Goal: Task Accomplishment & Management: Complete application form

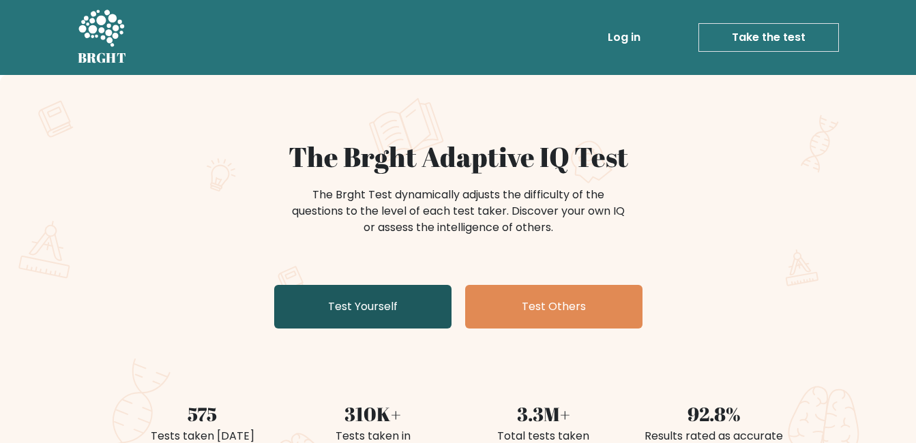
click at [437, 315] on link "Test Yourself" at bounding box center [362, 307] width 177 height 44
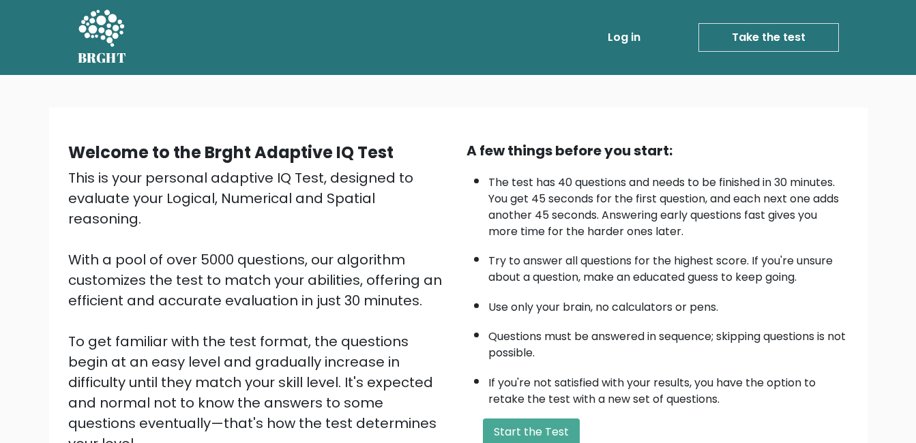
scroll to position [181, 0]
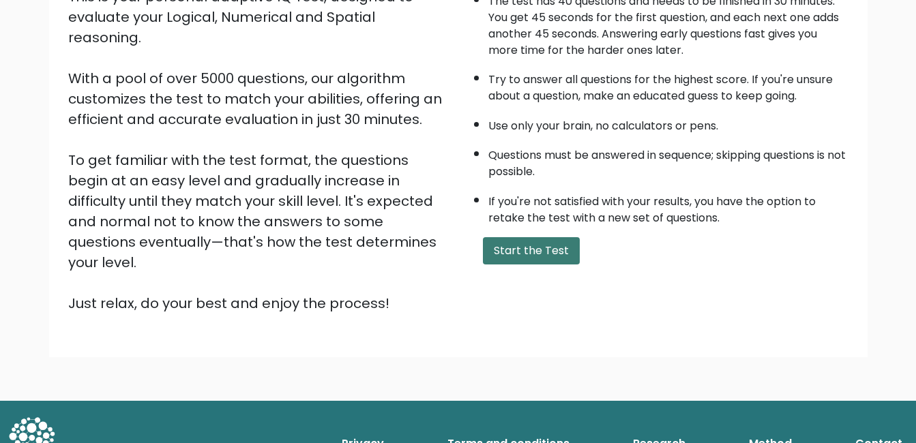
click at [524, 259] on button "Start the Test" at bounding box center [531, 250] width 97 height 27
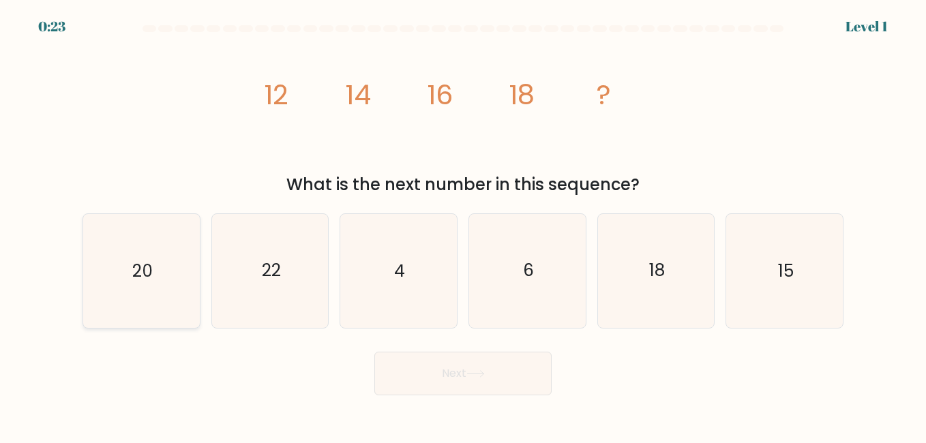
click at [167, 284] on icon "20" at bounding box center [141, 270] width 113 height 113
click at [463, 225] on input "a. 20" at bounding box center [463, 223] width 1 height 3
radio input "true"
click at [441, 371] on button "Next" at bounding box center [463, 374] width 177 height 44
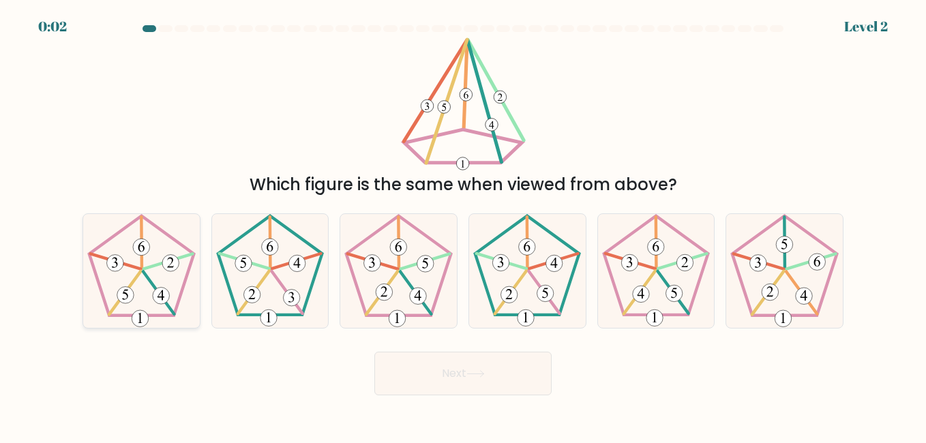
click at [172, 262] on icon at bounding box center [170, 262] width 7 height 10
click at [463, 225] on input "a." at bounding box center [463, 223] width 1 height 3
radio input "true"
click at [453, 392] on button "Next" at bounding box center [463, 374] width 177 height 44
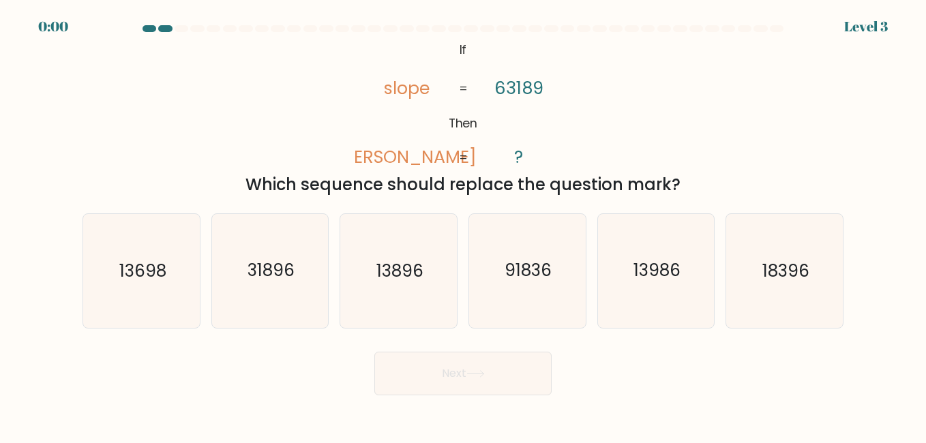
click at [451, 381] on button "Next" at bounding box center [463, 374] width 177 height 44
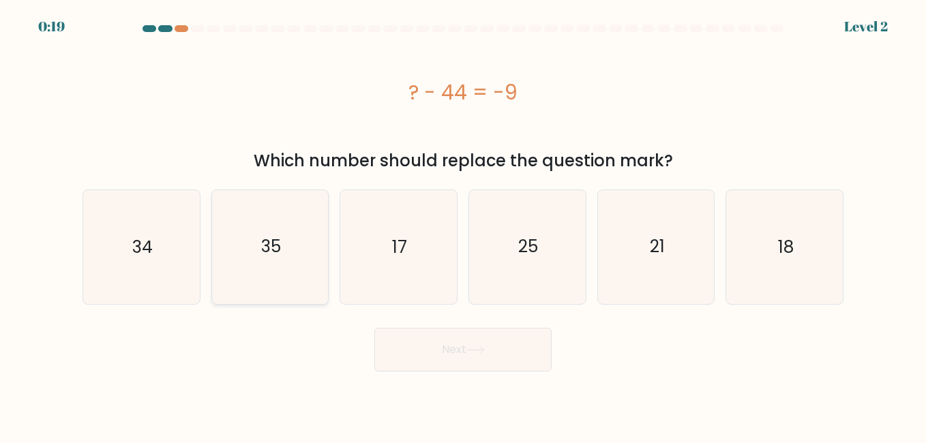
click at [272, 264] on icon "35" at bounding box center [270, 246] width 113 height 113
click at [463, 225] on input "b. 35" at bounding box center [463, 223] width 1 height 3
radio input "true"
click at [449, 360] on button "Next" at bounding box center [463, 350] width 177 height 44
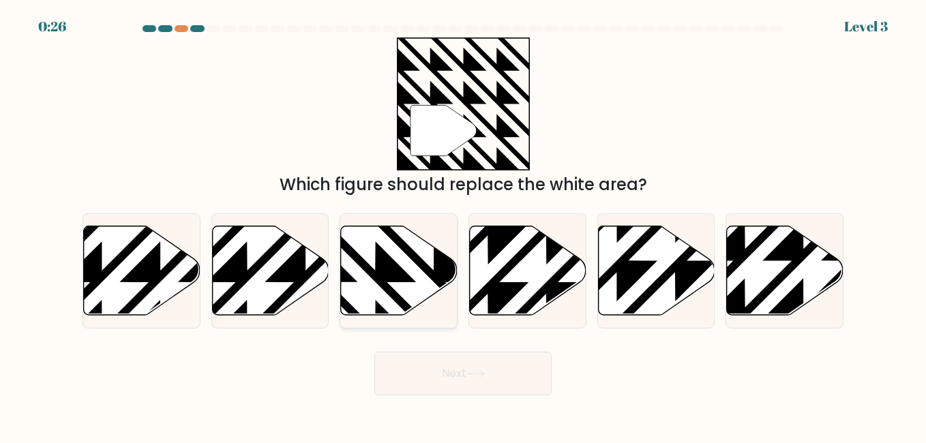
click at [385, 273] on icon at bounding box center [434, 223] width 235 height 235
click at [463, 225] on input "c." at bounding box center [463, 223] width 1 height 3
radio input "true"
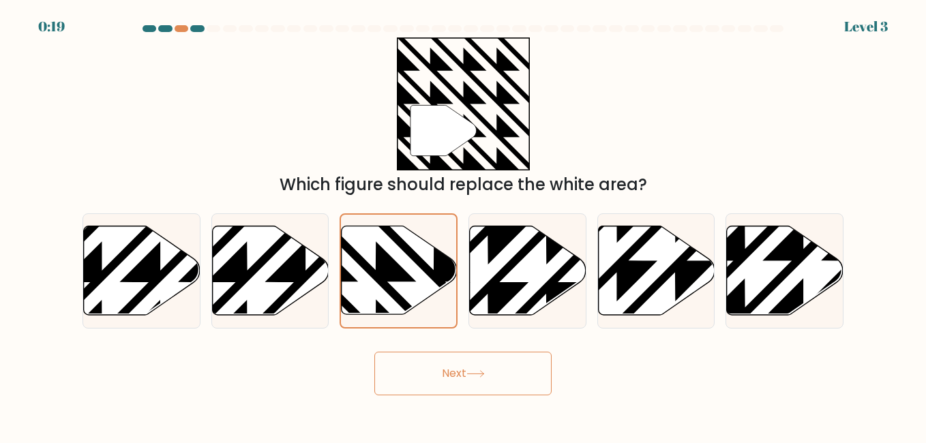
click at [466, 375] on button "Next" at bounding box center [463, 374] width 177 height 44
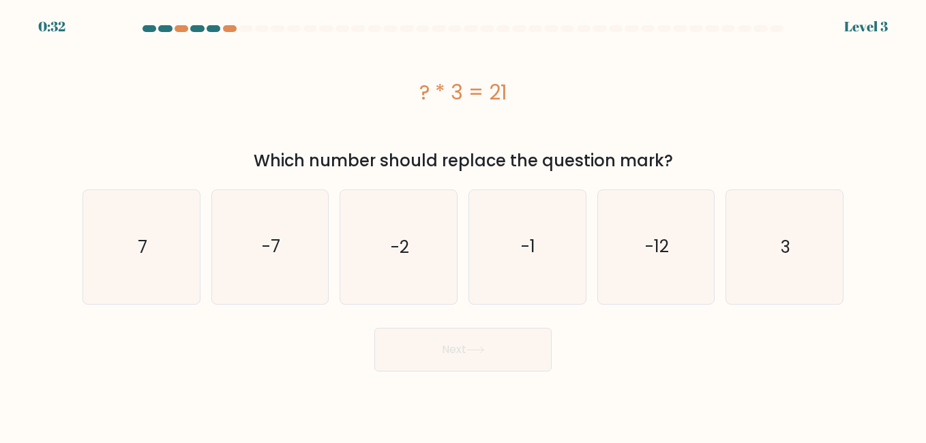
drag, startPoint x: 884, startPoint y: 4, endPoint x: 283, endPoint y: 46, distance: 601.9
click at [283, 46] on div "? * 3 = 21" at bounding box center [463, 92] width 761 height 109
click at [141, 244] on text "7" at bounding box center [143, 247] width 10 height 24
click at [463, 225] on input "a. 7" at bounding box center [463, 223] width 1 height 3
radio input "true"
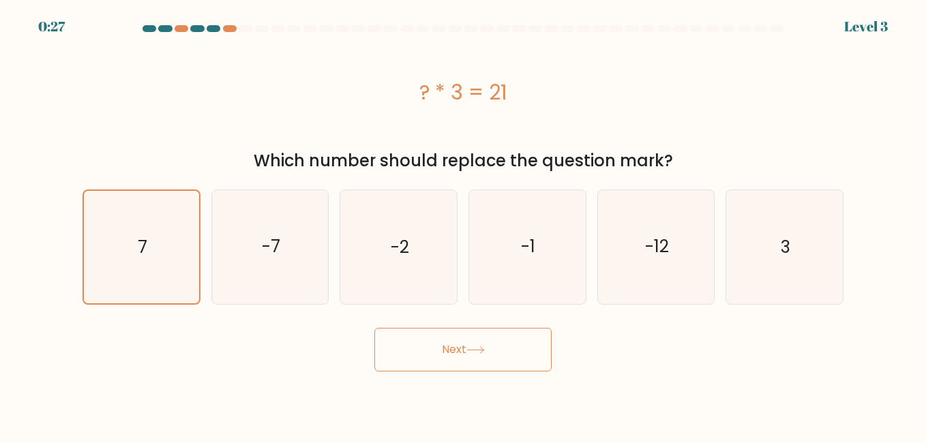
click at [435, 353] on button "Next" at bounding box center [463, 350] width 177 height 44
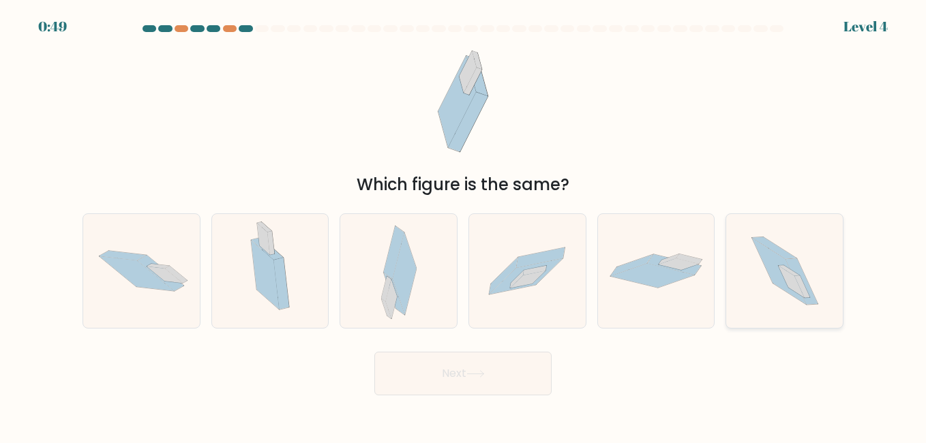
click at [791, 279] on icon at bounding box center [791, 282] width 26 height 32
click at [464, 225] on input "f." at bounding box center [463, 223] width 1 height 3
radio input "true"
click at [519, 379] on button "Next" at bounding box center [463, 374] width 177 height 44
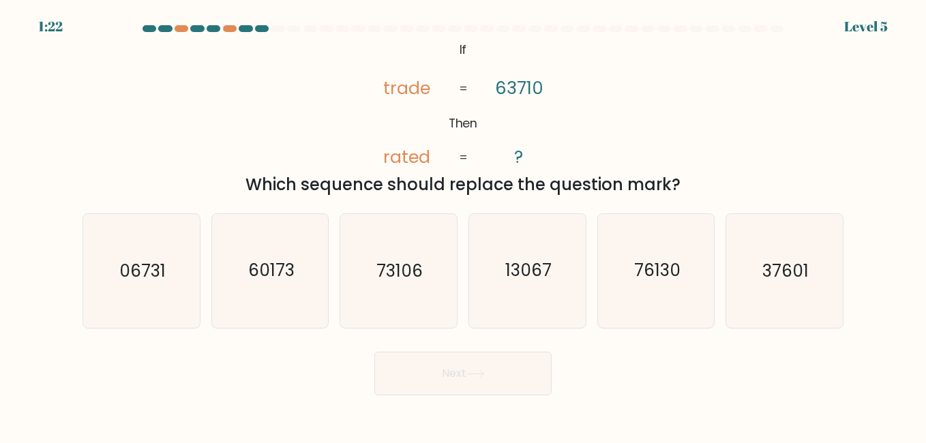
click at [427, 92] on tspan "trade" at bounding box center [406, 88] width 47 height 25
drag, startPoint x: 417, startPoint y: 162, endPoint x: 409, endPoint y: 160, distance: 8.4
click at [409, 160] on tspan "rated" at bounding box center [406, 157] width 47 height 25
click at [821, 304] on icon "37601" at bounding box center [784, 270] width 113 height 113
click at [464, 225] on input "f. 37601" at bounding box center [463, 223] width 1 height 3
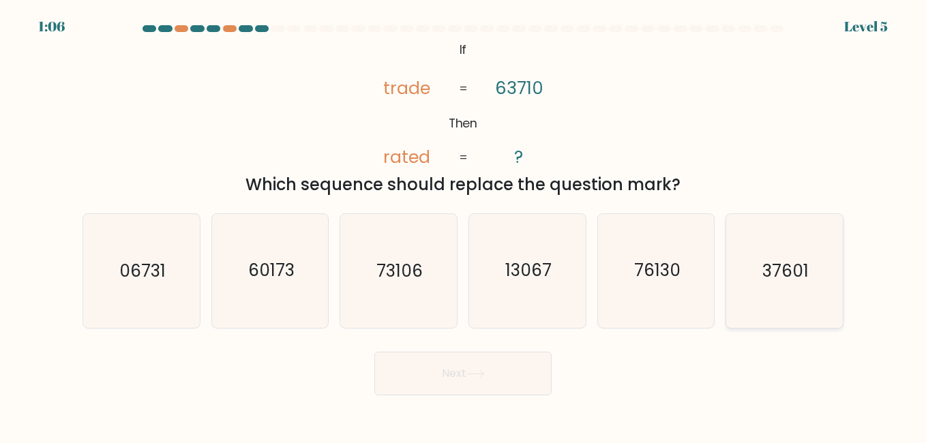
radio input "true"
click at [479, 364] on button "Next" at bounding box center [463, 374] width 177 height 44
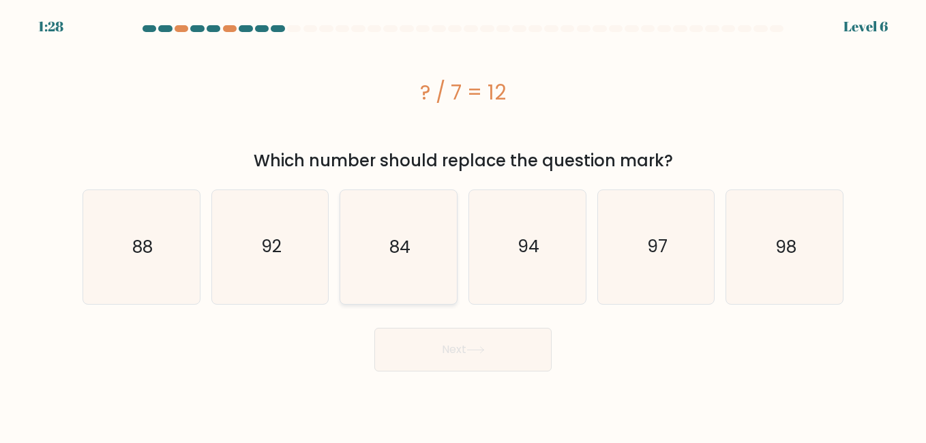
click at [424, 257] on icon "84" at bounding box center [398, 246] width 113 height 113
click at [463, 225] on input "c. 84" at bounding box center [463, 223] width 1 height 3
radio input "true"
click at [456, 353] on button "Next" at bounding box center [463, 350] width 177 height 44
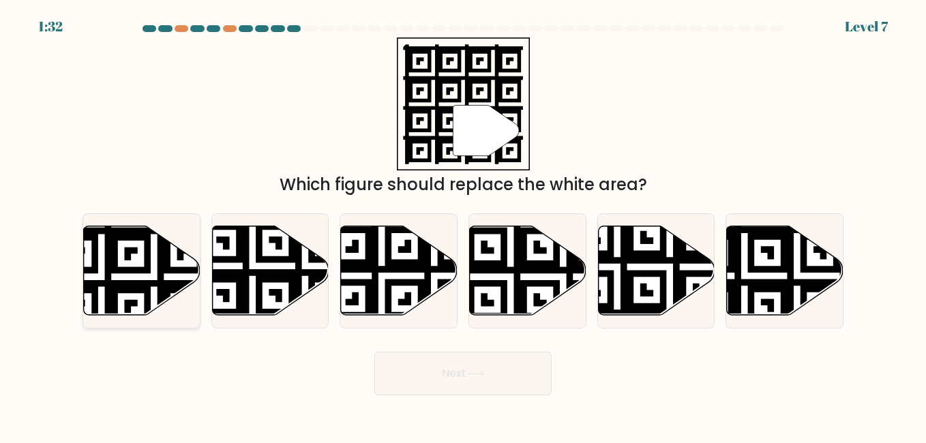
click at [152, 259] on icon at bounding box center [142, 270] width 117 height 89
click at [463, 225] on input "a." at bounding box center [463, 223] width 1 height 3
radio input "true"
click at [441, 389] on button "Next" at bounding box center [463, 374] width 177 height 44
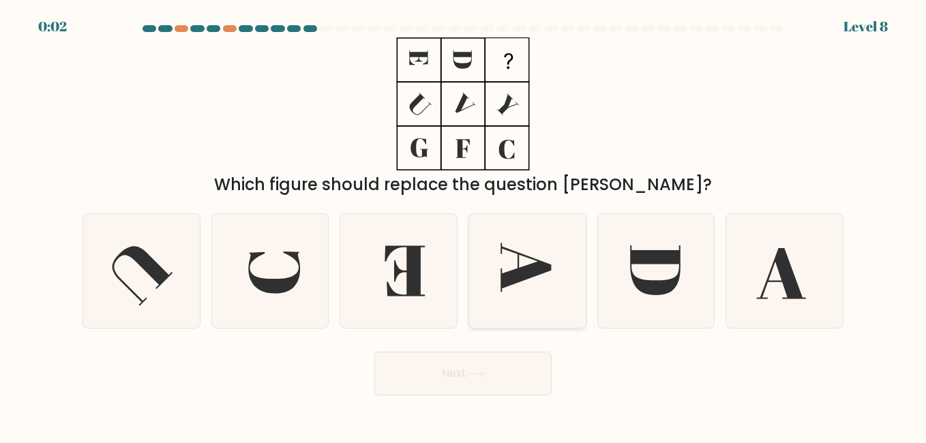
click at [508, 257] on icon at bounding box center [527, 270] width 113 height 113
click at [464, 225] on input "d." at bounding box center [463, 223] width 1 height 3
radio input "true"
click at [476, 349] on div "Next" at bounding box center [463, 370] width 778 height 50
click at [477, 360] on button "Next" at bounding box center [463, 374] width 177 height 44
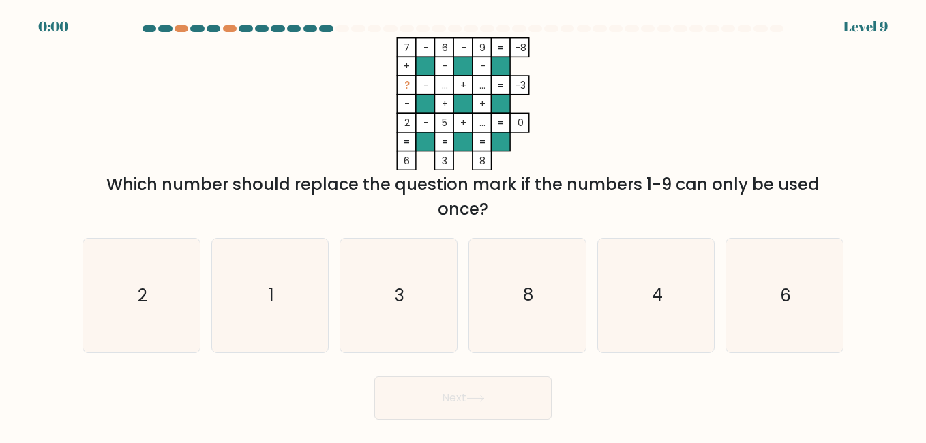
click at [465, 362] on form at bounding box center [463, 222] width 926 height 395
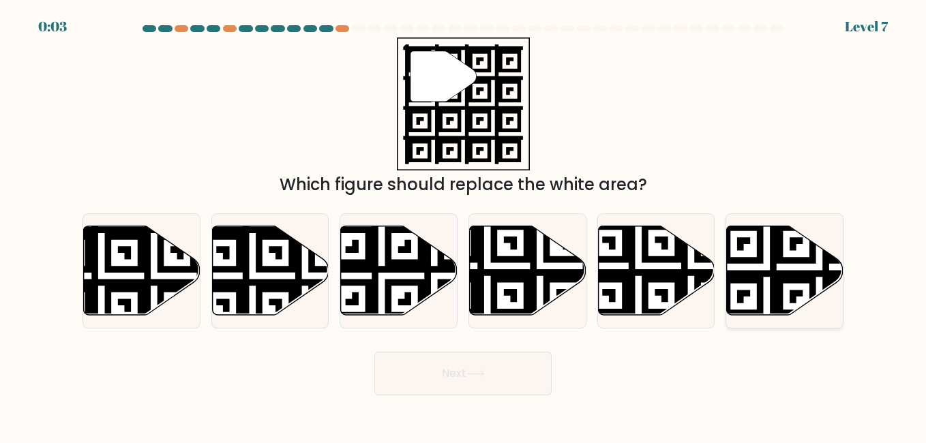
click at [776, 304] on icon at bounding box center [819, 319] width 211 height 211
click at [464, 225] on input "f." at bounding box center [463, 223] width 1 height 3
radio input "true"
click at [477, 374] on icon at bounding box center [475, 374] width 16 height 6
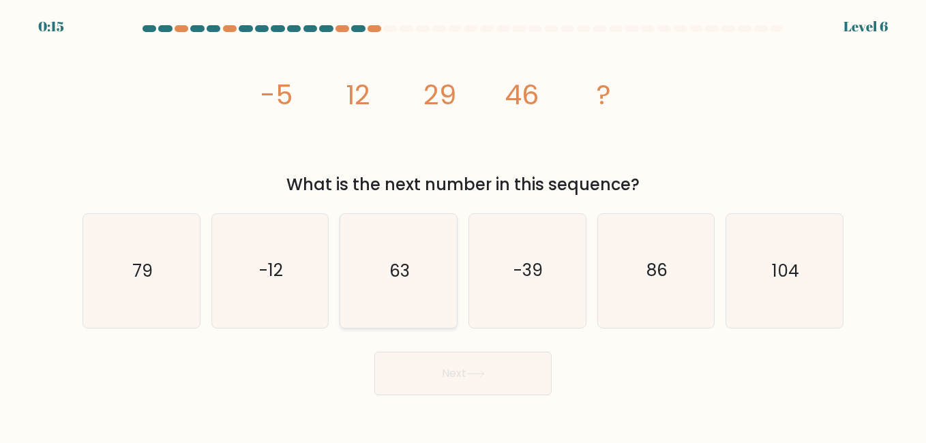
click at [394, 289] on icon "63" at bounding box center [398, 270] width 113 height 113
click at [463, 225] on input "c. 63" at bounding box center [463, 223] width 1 height 3
radio input "true"
click at [463, 374] on button "Next" at bounding box center [463, 374] width 177 height 44
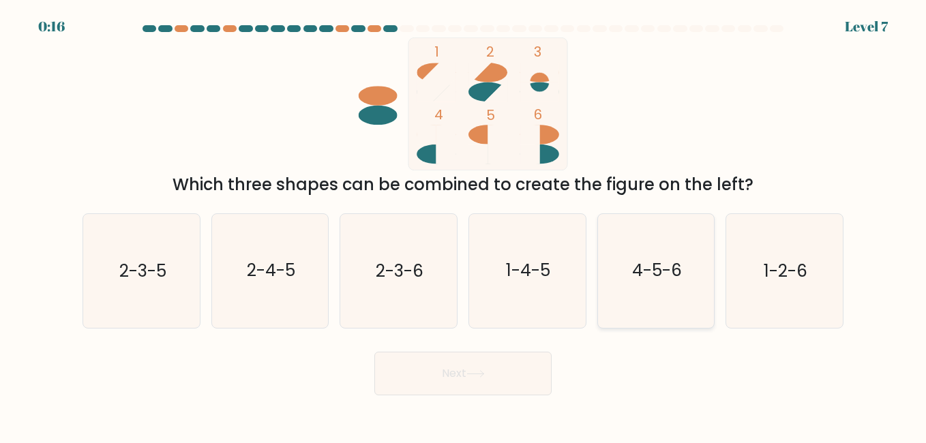
click at [660, 295] on icon "4-5-6" at bounding box center [656, 270] width 113 height 113
click at [464, 225] on input "e. 4-5-6" at bounding box center [463, 223] width 1 height 3
radio input "true"
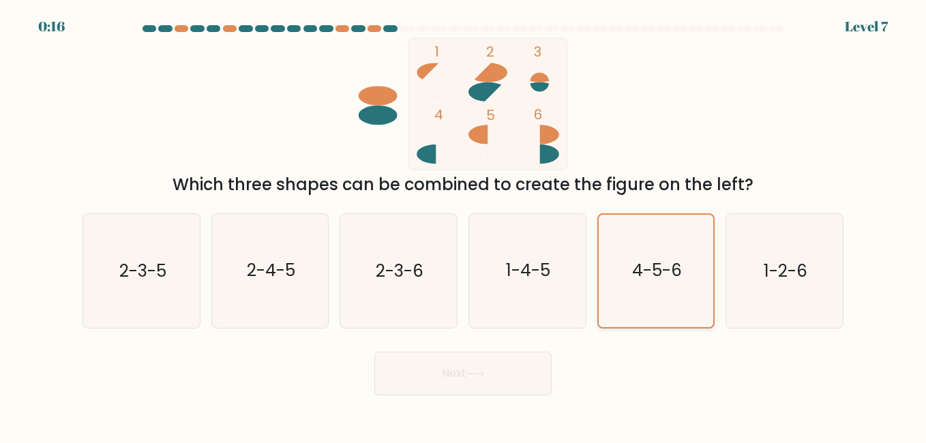
click at [660, 295] on icon "4-5-6" at bounding box center [656, 271] width 112 height 112
click at [464, 225] on input "e. 4-5-6" at bounding box center [463, 223] width 1 height 3
click at [525, 376] on button "Next" at bounding box center [463, 374] width 177 height 44
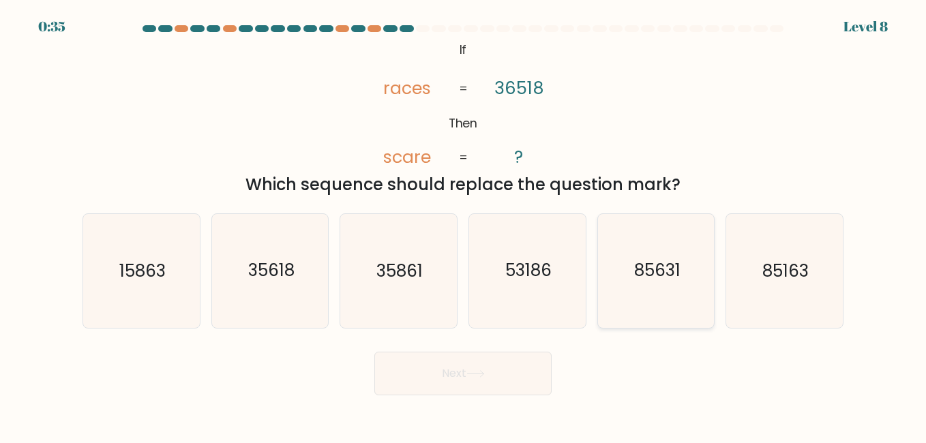
click at [671, 276] on text "85631" at bounding box center [657, 271] width 46 height 24
click at [464, 225] on input "e. 85631" at bounding box center [463, 223] width 1 height 3
radio input "true"
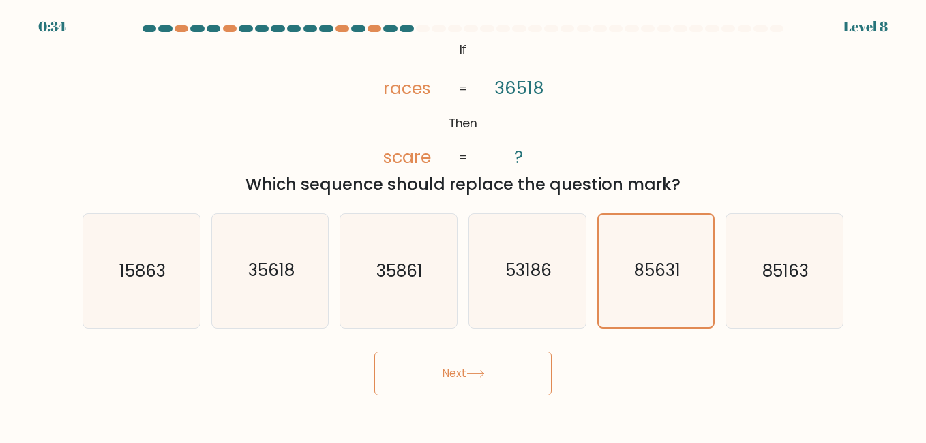
click at [519, 390] on button "Next" at bounding box center [463, 374] width 177 height 44
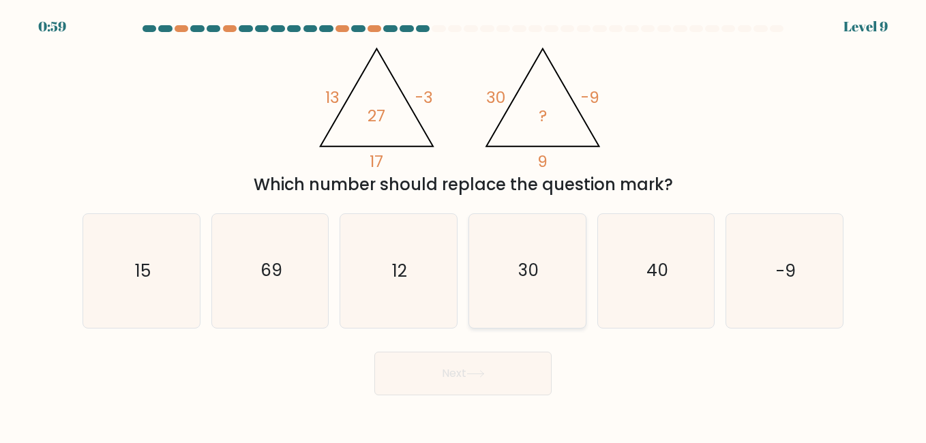
click at [572, 292] on icon "30" at bounding box center [527, 270] width 113 height 113
click at [464, 225] on input "d. 30" at bounding box center [463, 223] width 1 height 3
radio input "true"
click at [488, 379] on button "Next" at bounding box center [463, 374] width 177 height 44
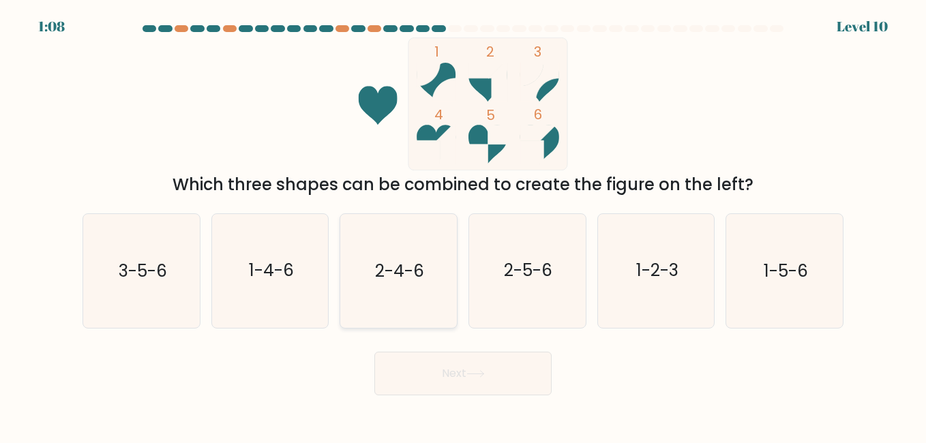
click at [423, 255] on icon "2-4-6" at bounding box center [398, 270] width 113 height 113
click at [463, 225] on input "c. 2-4-6" at bounding box center [463, 223] width 1 height 3
radio input "true"
click at [471, 375] on icon at bounding box center [476, 374] width 18 height 8
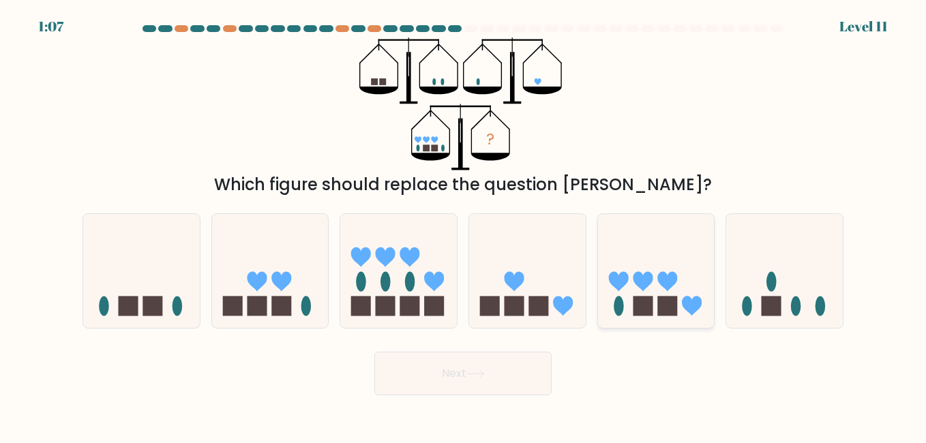
click at [672, 306] on rect at bounding box center [668, 306] width 20 height 20
click at [464, 225] on input "e." at bounding box center [463, 223] width 1 height 3
radio input "true"
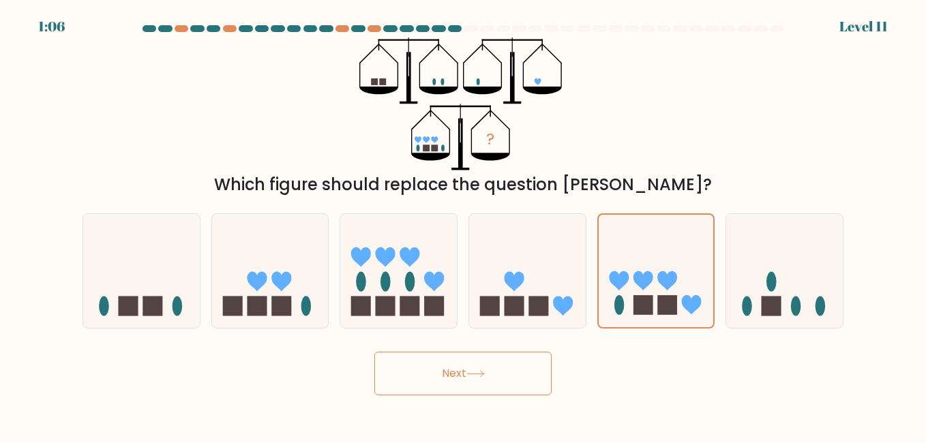
click at [482, 374] on icon at bounding box center [475, 374] width 16 height 6
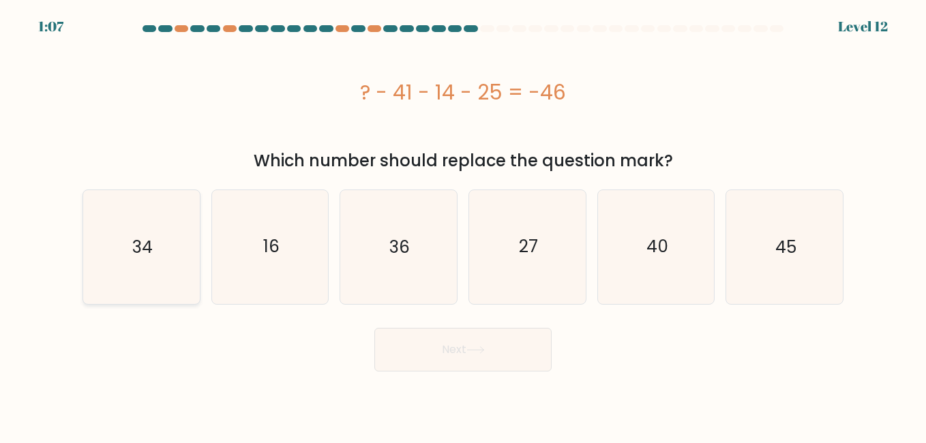
click at [145, 239] on text "34" at bounding box center [142, 247] width 20 height 24
click at [463, 225] on input "a. 34" at bounding box center [463, 223] width 1 height 3
radio input "true"
click at [414, 345] on button "Next" at bounding box center [463, 350] width 177 height 44
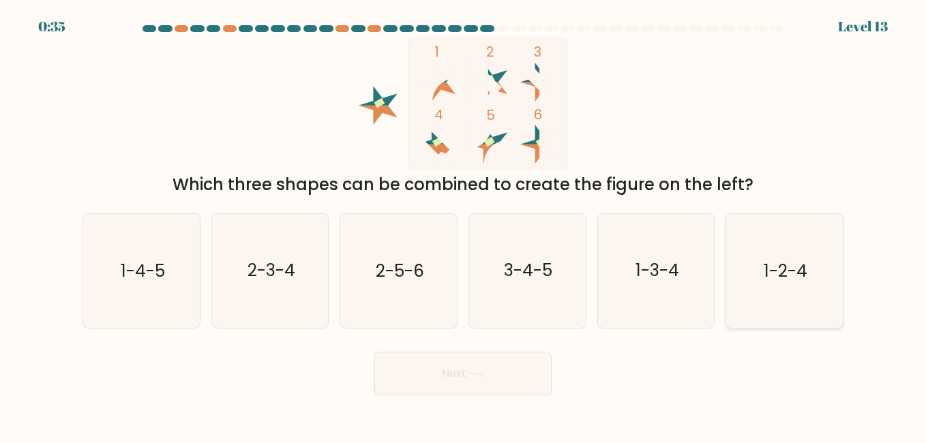
drag, startPoint x: 775, startPoint y: 289, endPoint x: 752, endPoint y: 285, distance: 23.6
click at [774, 290] on icon "1-2-4" at bounding box center [784, 270] width 113 height 113
click at [464, 225] on input "f. 1-2-4" at bounding box center [463, 223] width 1 height 3
radio input "true"
click at [437, 381] on button "Next" at bounding box center [463, 374] width 177 height 44
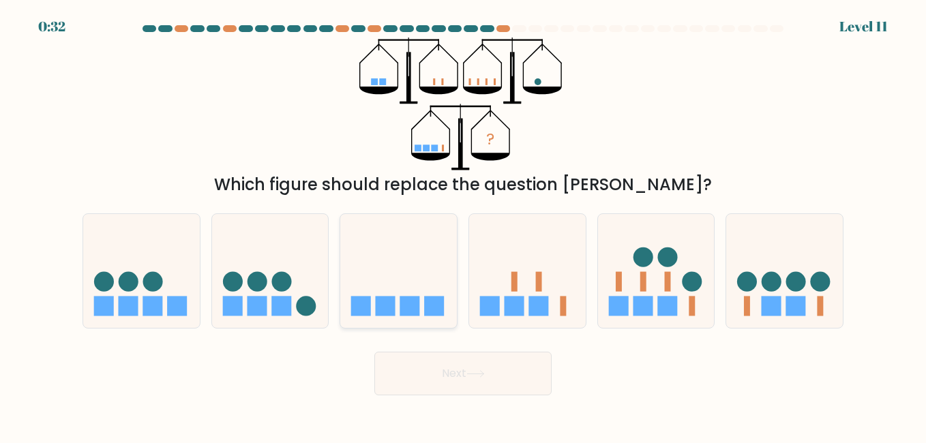
click at [406, 280] on icon at bounding box center [398, 271] width 117 height 96
click at [463, 225] on input "c." at bounding box center [463, 223] width 1 height 3
radio input "true"
click at [514, 373] on button "Next" at bounding box center [463, 374] width 177 height 44
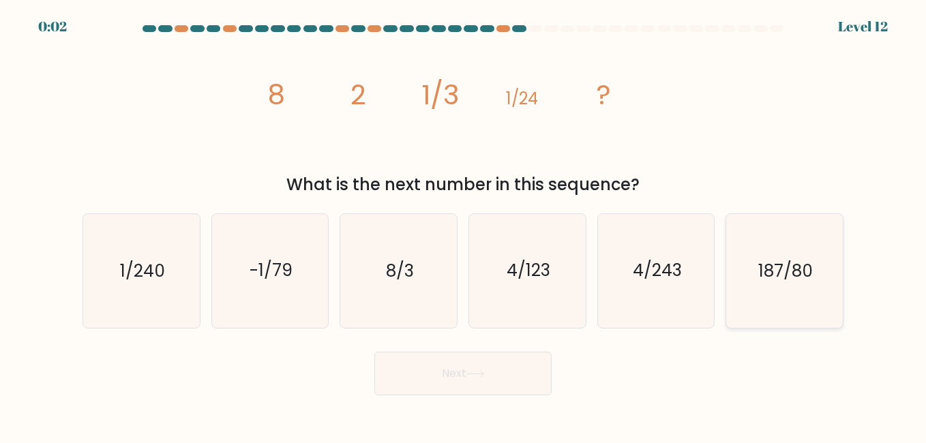
click at [771, 287] on icon "187/80" at bounding box center [784, 270] width 113 height 113
click at [464, 225] on input "f. 187/80" at bounding box center [463, 223] width 1 height 3
radio input "true"
click at [476, 390] on button "Next" at bounding box center [463, 374] width 177 height 44
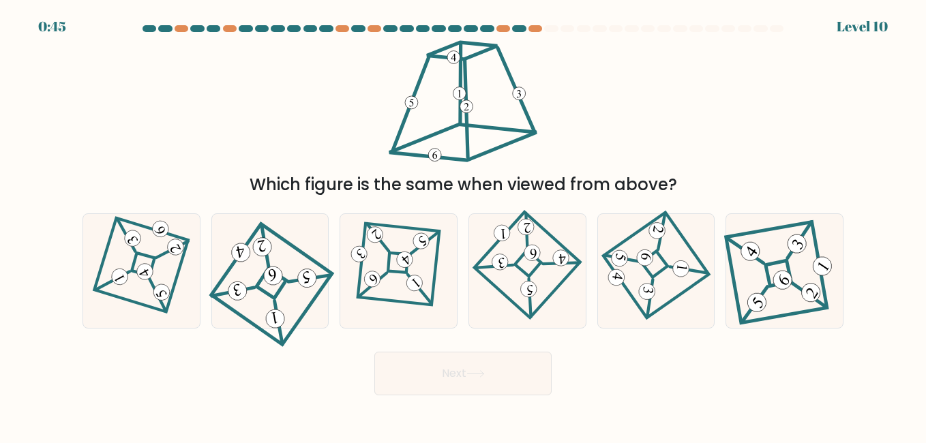
click at [477, 384] on button "Next" at bounding box center [463, 374] width 177 height 44
click at [362, 166] on div "Which figure is the same when viewed from above?" at bounding box center [463, 118] width 778 height 160
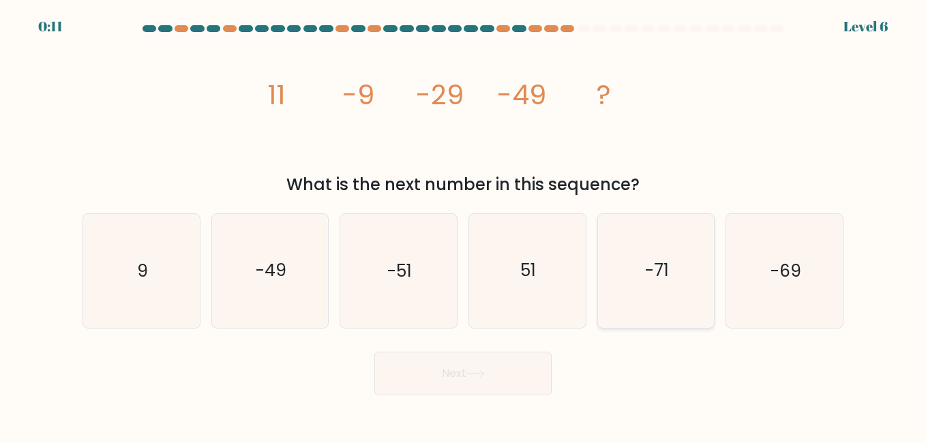
click at [619, 280] on icon "-71" at bounding box center [656, 270] width 113 height 113
click at [464, 225] on input "e. -71" at bounding box center [463, 223] width 1 height 3
radio input "true"
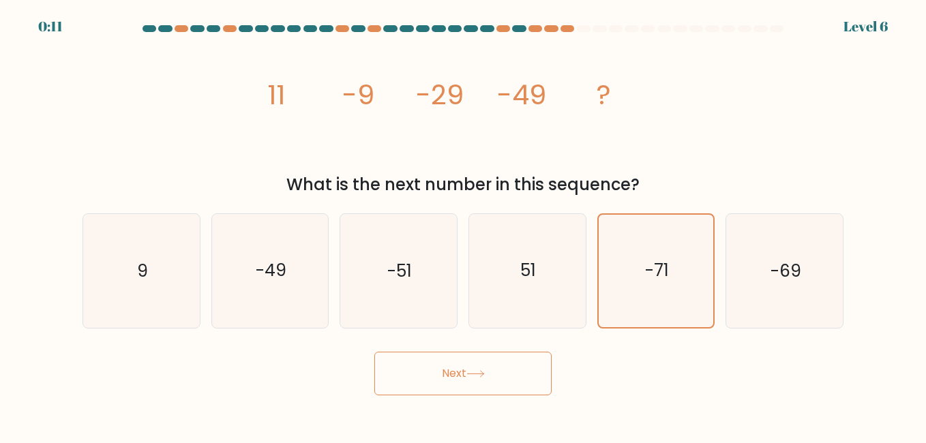
click at [514, 367] on button "Next" at bounding box center [463, 374] width 177 height 44
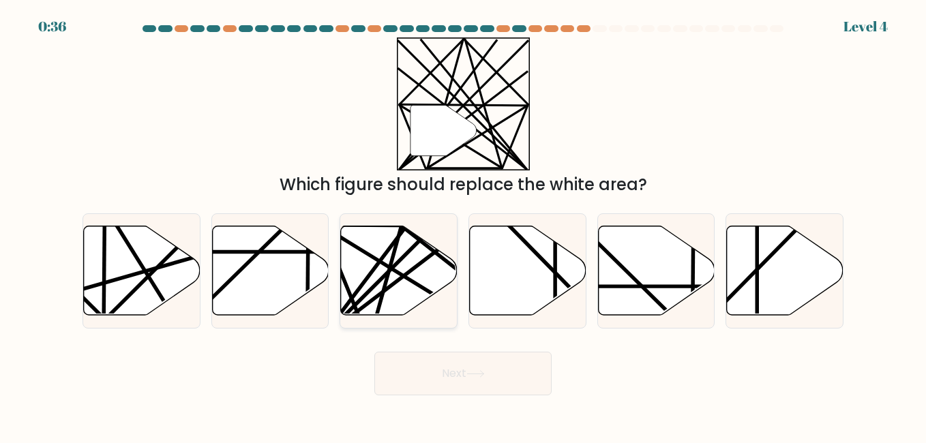
click at [383, 278] on line at bounding box center [435, 225] width 228 height 228
click at [463, 225] on input "c." at bounding box center [463, 223] width 1 height 3
radio input "true"
click at [456, 383] on button "Next" at bounding box center [463, 374] width 177 height 44
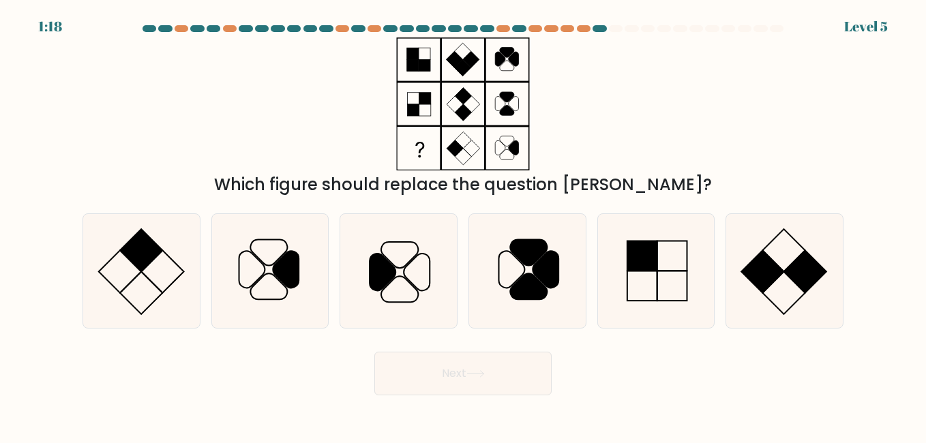
drag, startPoint x: 399, startPoint y: 181, endPoint x: 663, endPoint y: 196, distance: 264.5
click at [663, 196] on div "Which figure should replace the question [PERSON_NAME]?" at bounding box center [463, 185] width 745 height 25
drag, startPoint x: 663, startPoint y: 196, endPoint x: 616, endPoint y: 140, distance: 73.6
click at [616, 140] on div "Which figure should replace the question [PERSON_NAME]?" at bounding box center [463, 118] width 778 height 160
click at [130, 264] on icon at bounding box center [141, 270] width 113 height 113
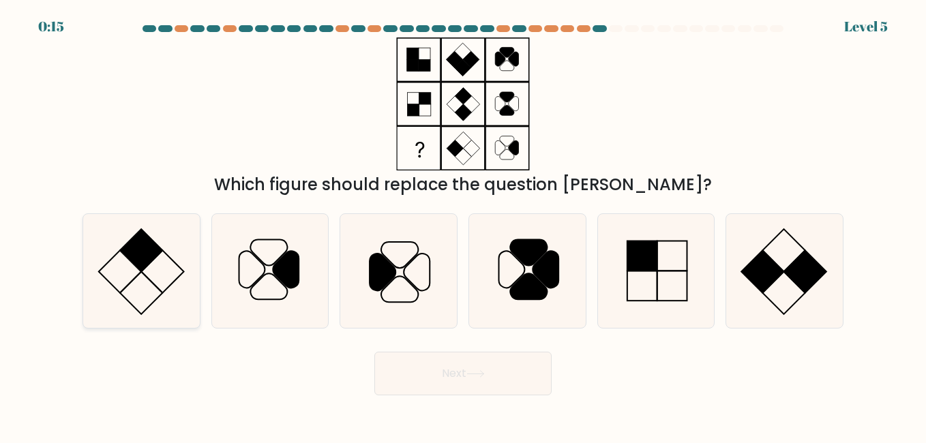
click at [463, 225] on input "a." at bounding box center [463, 223] width 1 height 3
radio input "true"
click at [450, 384] on button "Next" at bounding box center [463, 374] width 177 height 44
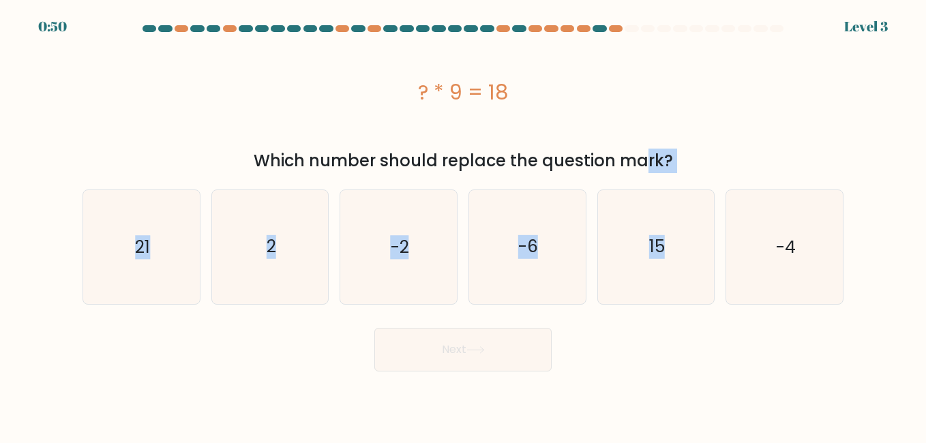
drag, startPoint x: 550, startPoint y: 174, endPoint x: 710, endPoint y: 188, distance: 161.0
click at [710, 188] on form "a. 2" at bounding box center [463, 198] width 926 height 347
click at [560, 120] on div "? * 9 = 18" at bounding box center [463, 92] width 761 height 109
click at [265, 255] on icon "2" at bounding box center [270, 246] width 113 height 113
click at [463, 225] on input "b. 2" at bounding box center [463, 223] width 1 height 3
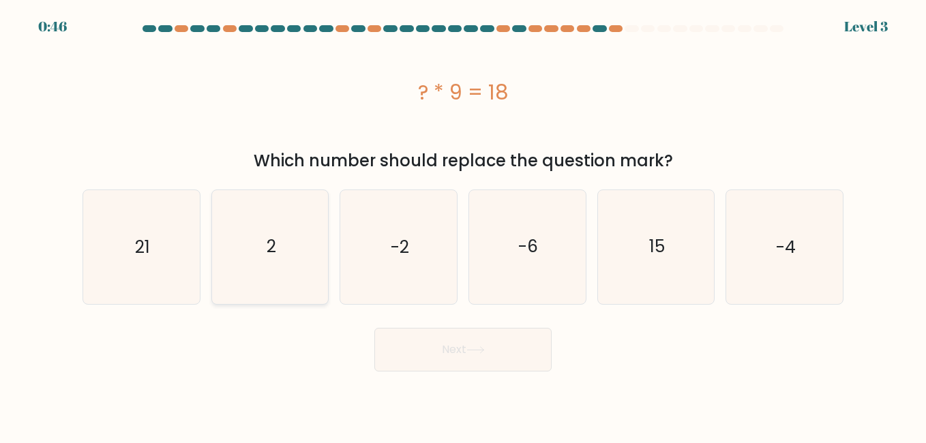
radio input "true"
click at [466, 345] on button "Next" at bounding box center [463, 350] width 177 height 44
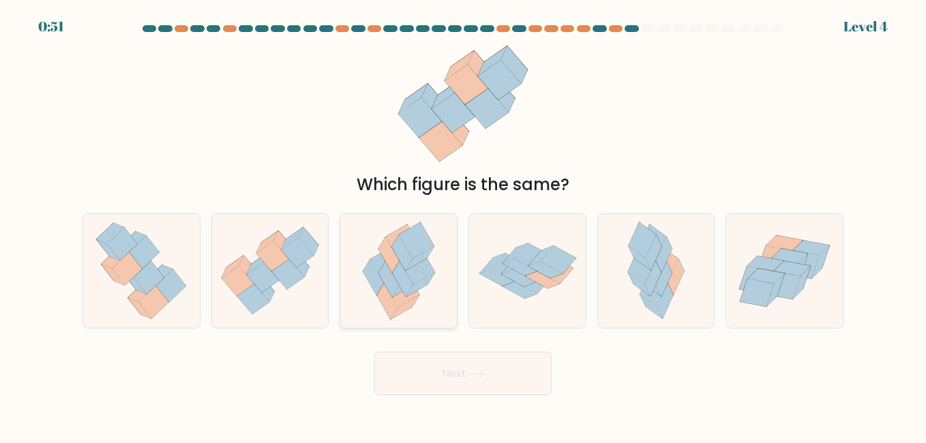
click at [431, 278] on icon at bounding box center [421, 285] width 28 height 24
click at [463, 225] on input "c." at bounding box center [463, 223] width 1 height 3
radio input "true"
click at [467, 380] on button "Next" at bounding box center [463, 374] width 177 height 44
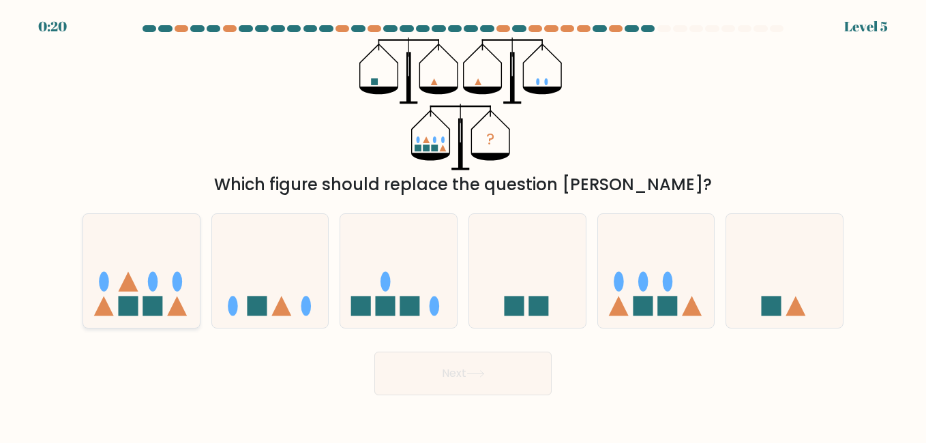
click at [151, 259] on icon at bounding box center [141, 271] width 117 height 96
click at [463, 225] on input "a." at bounding box center [463, 223] width 1 height 3
radio input "true"
click at [451, 385] on button "Next" at bounding box center [463, 374] width 177 height 44
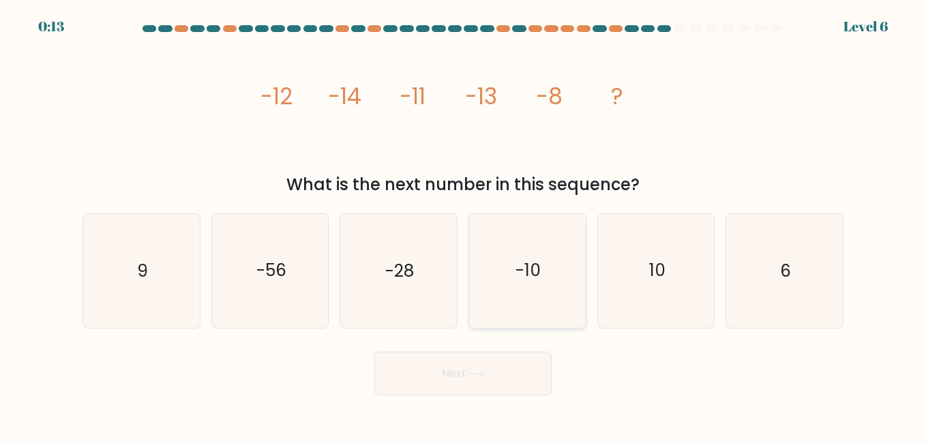
click at [549, 259] on icon "-10" at bounding box center [527, 270] width 113 height 113
click at [464, 225] on input "d. -10" at bounding box center [463, 223] width 1 height 3
radio input "true"
click at [495, 385] on button "Next" at bounding box center [463, 374] width 177 height 44
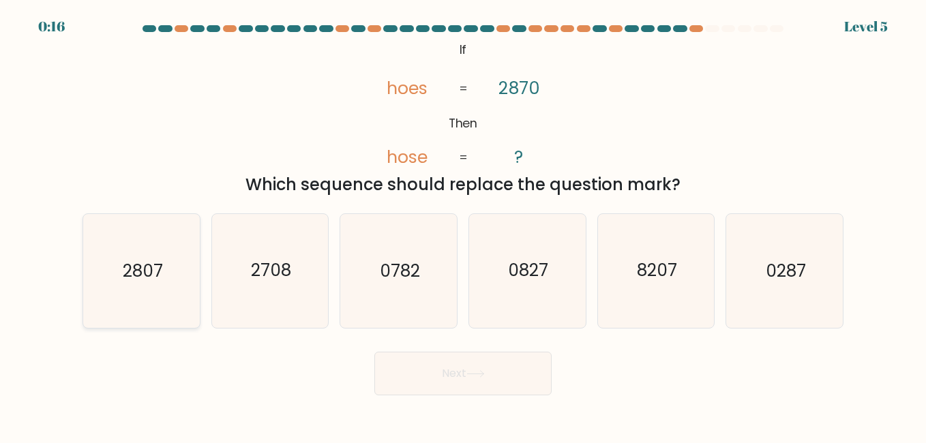
click at [171, 276] on icon "2807" at bounding box center [141, 270] width 113 height 113
click at [463, 225] on input "a. 2807" at bounding box center [463, 223] width 1 height 3
radio input "true"
click at [425, 373] on button "Next" at bounding box center [463, 374] width 177 height 44
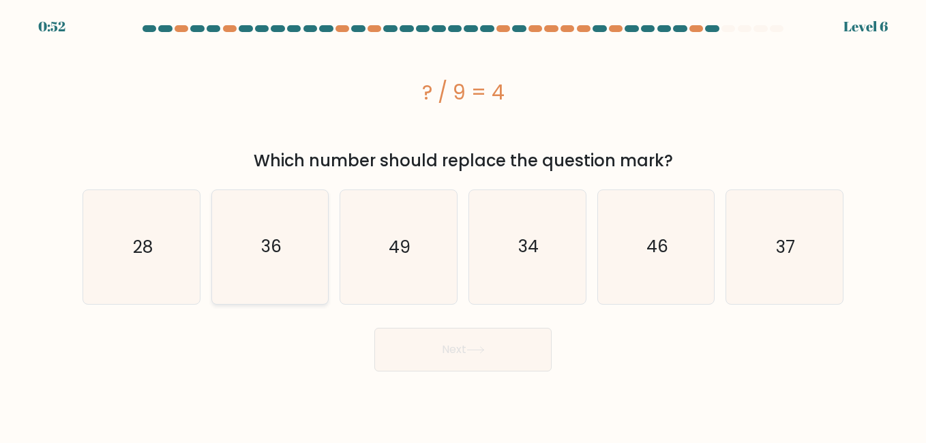
click at [302, 261] on icon "36" at bounding box center [270, 246] width 113 height 113
click at [463, 225] on input "b. 36" at bounding box center [463, 223] width 1 height 3
radio input "true"
click at [452, 348] on button "Next" at bounding box center [463, 350] width 177 height 44
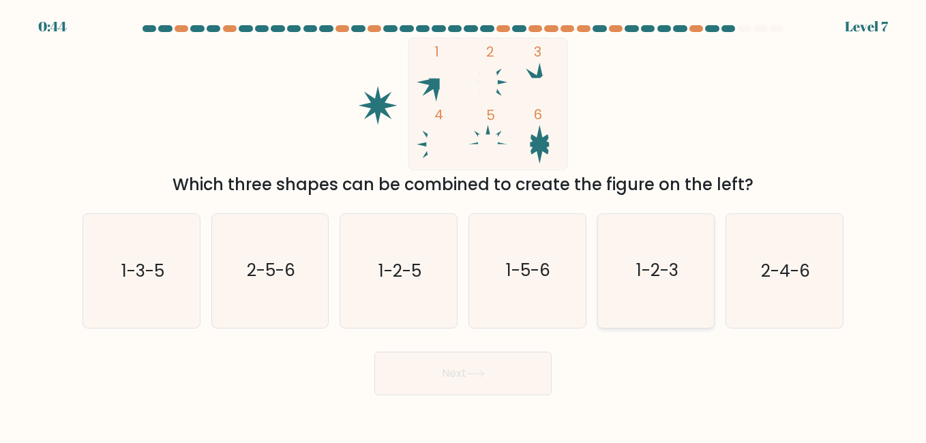
click at [652, 279] on text "1-2-3" at bounding box center [658, 271] width 42 height 24
click at [464, 225] on input "e. 1-2-3" at bounding box center [463, 223] width 1 height 3
radio input "true"
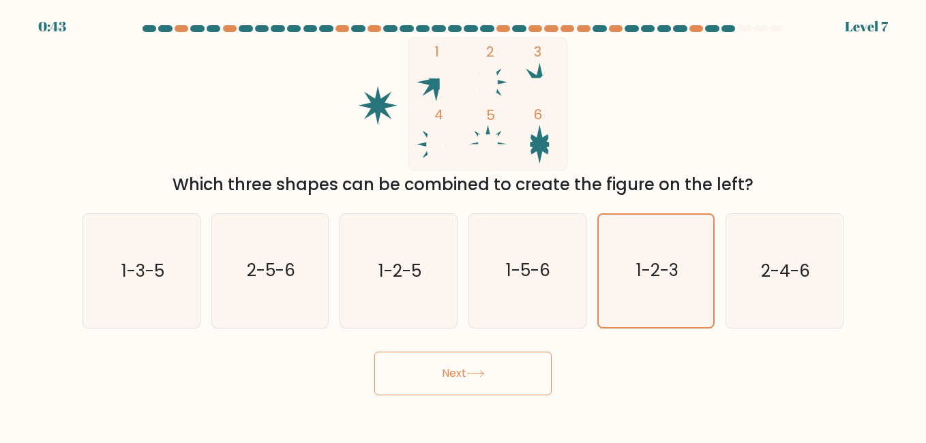
click at [501, 366] on button "Next" at bounding box center [463, 374] width 177 height 44
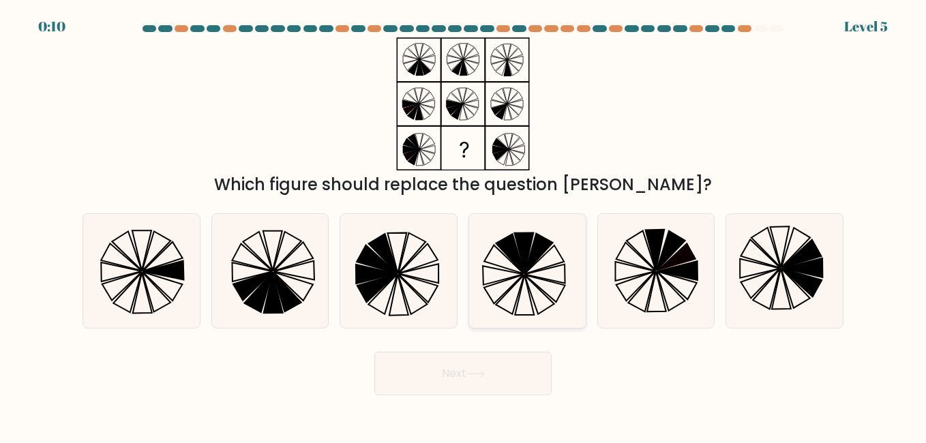
click at [529, 287] on icon at bounding box center [540, 295] width 30 height 39
click at [464, 225] on input "d." at bounding box center [463, 223] width 1 height 3
radio input "true"
click at [487, 384] on button "Next" at bounding box center [463, 374] width 177 height 44
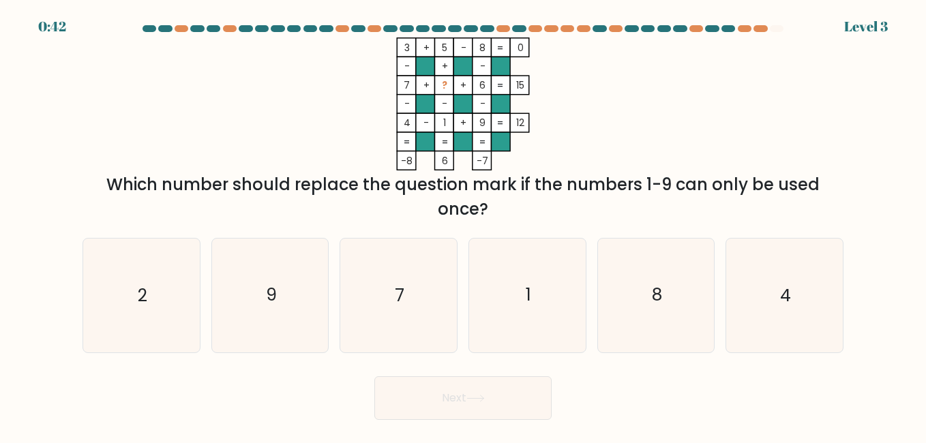
drag, startPoint x: 667, startPoint y: 193, endPoint x: 810, endPoint y: 201, distance: 143.5
click at [810, 201] on div "Which number should replace the question mark if the numbers 1-9 can only be us…" at bounding box center [463, 197] width 745 height 49
drag, startPoint x: 810, startPoint y: 201, endPoint x: 745, endPoint y: 138, distance: 90.7
click at [745, 138] on div "3 + 5 - 8 0 - + - 7 + ? + 6 15 - - - 4 - 1 + 9 = 12 = = = = -8 6 -7 = Which num…" at bounding box center [463, 130] width 778 height 184
click at [141, 262] on icon "2" at bounding box center [141, 295] width 113 height 113
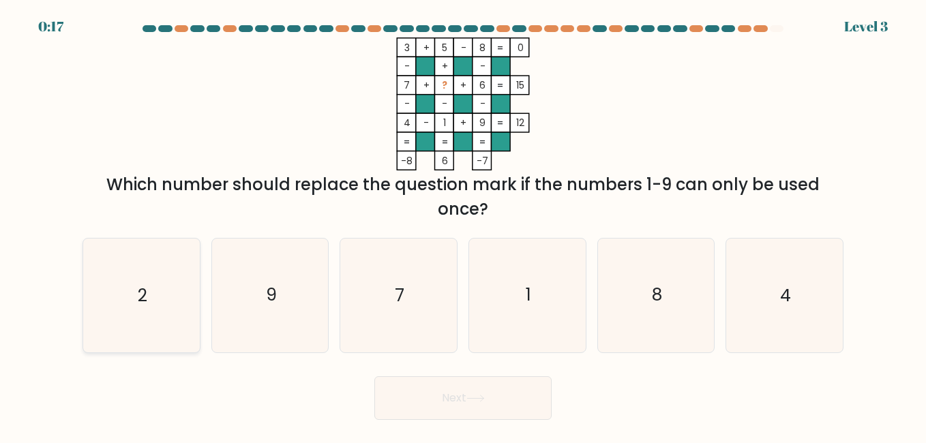
click at [463, 225] on input "a. 2" at bounding box center [463, 223] width 1 height 3
radio input "true"
click at [413, 408] on button "Next" at bounding box center [463, 399] width 177 height 44
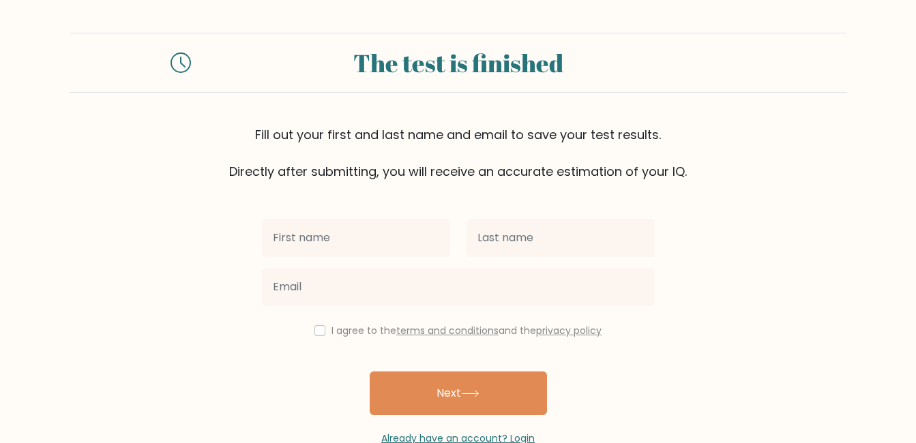
scroll to position [35, 0]
